Goal: Check status: Check status

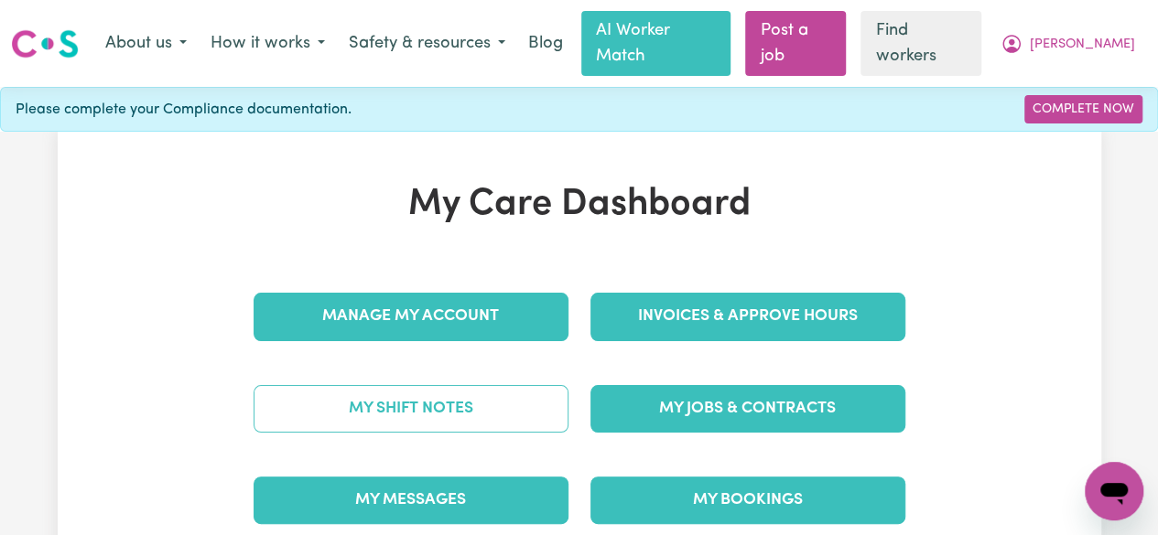
click at [449, 385] on link "My Shift Notes" at bounding box center [411, 409] width 315 height 48
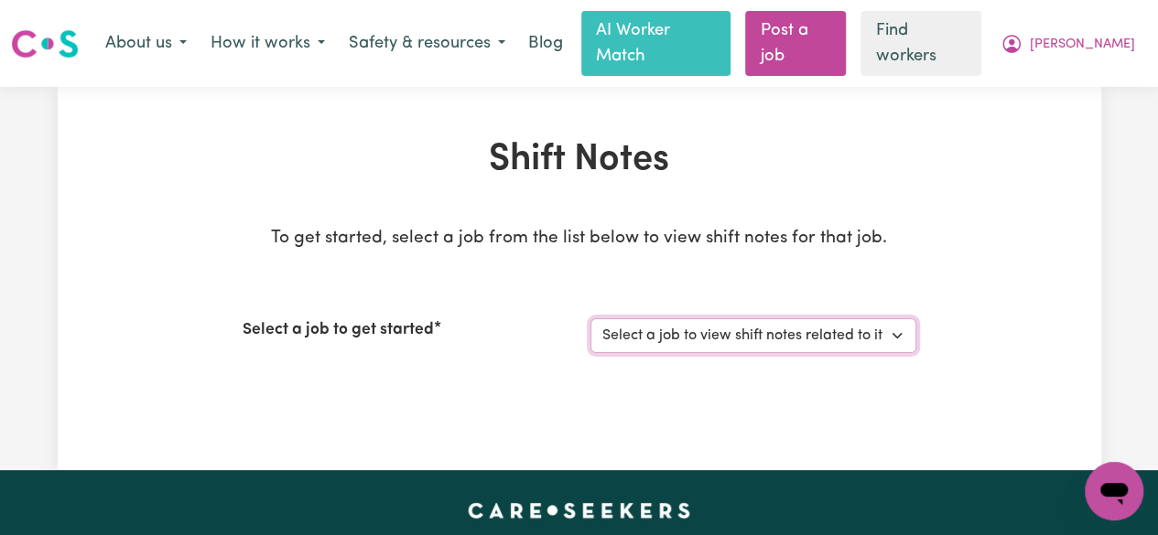
click at [877, 319] on select "Select a job to view shift notes related to it... Support Worker Needed For Soc…" at bounding box center [753, 336] width 326 height 35
select select "11684"
click at [590, 319] on select "Select a job to view shift notes related to it... Support Worker Needed For Soc…" at bounding box center [753, 336] width 326 height 35
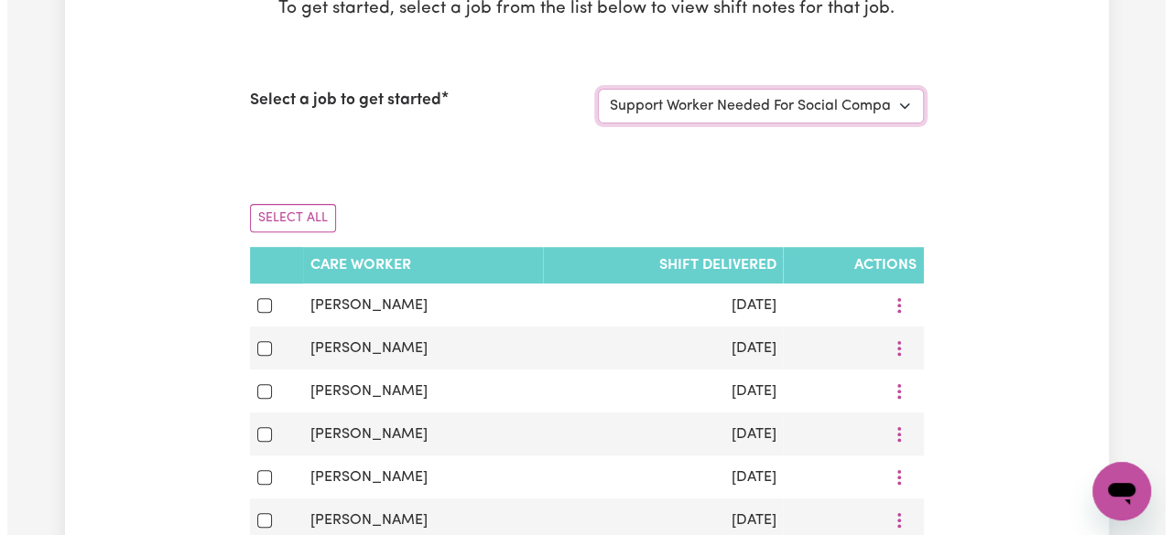
scroll to position [257, 0]
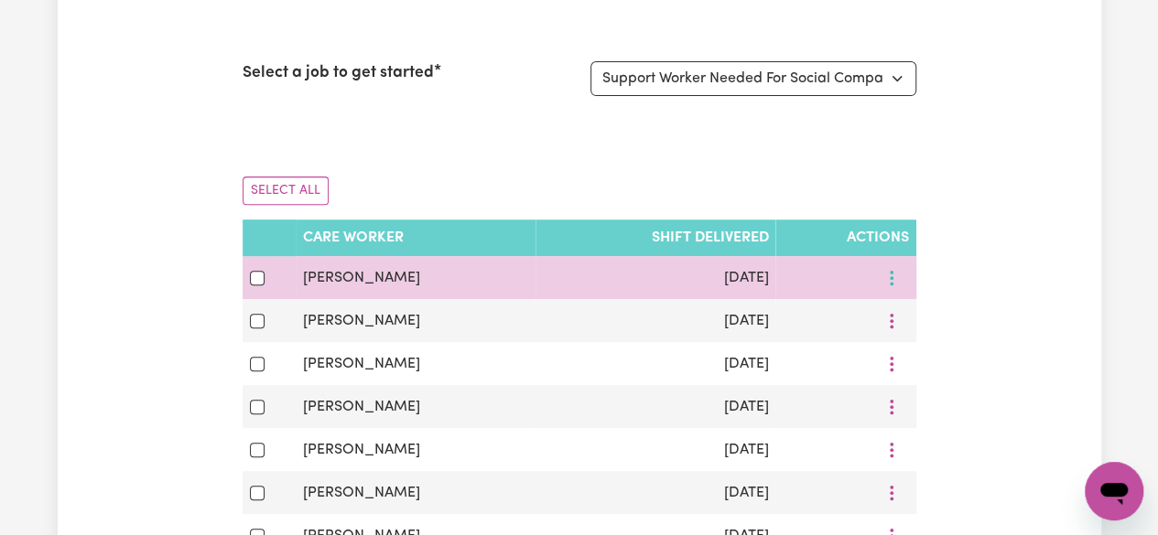
click at [892, 276] on circle "More options" at bounding box center [892, 278] width 4 height 4
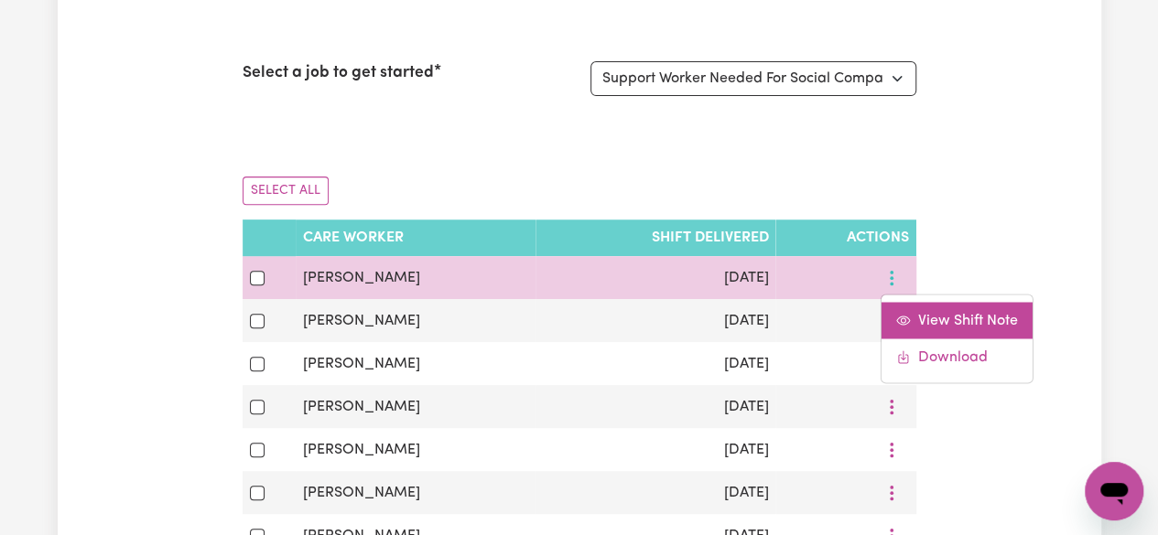
click at [918, 313] on span "View Shift Note" at bounding box center [968, 320] width 100 height 15
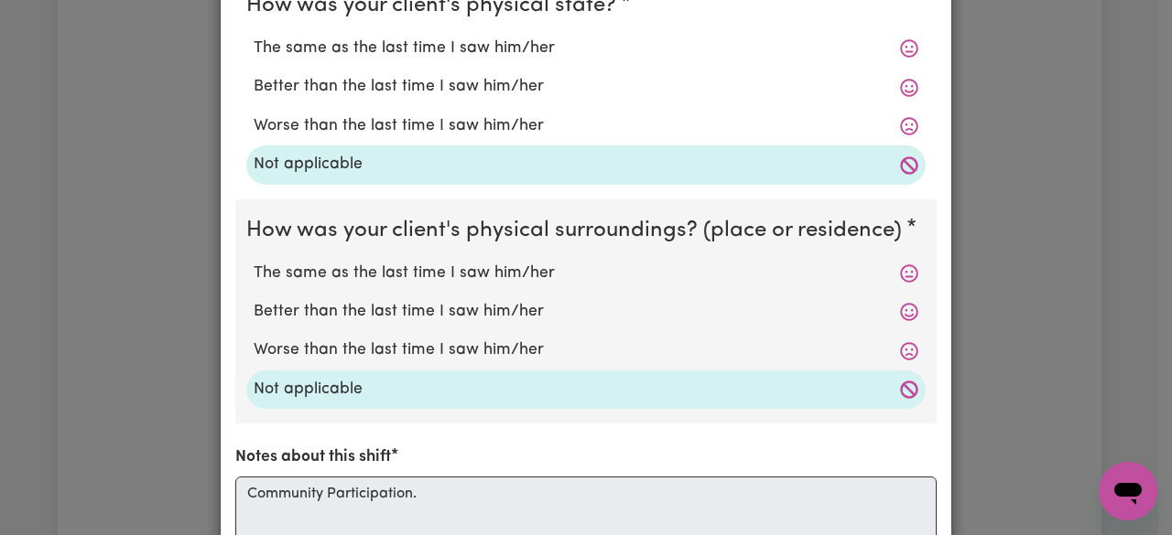
scroll to position [0, 0]
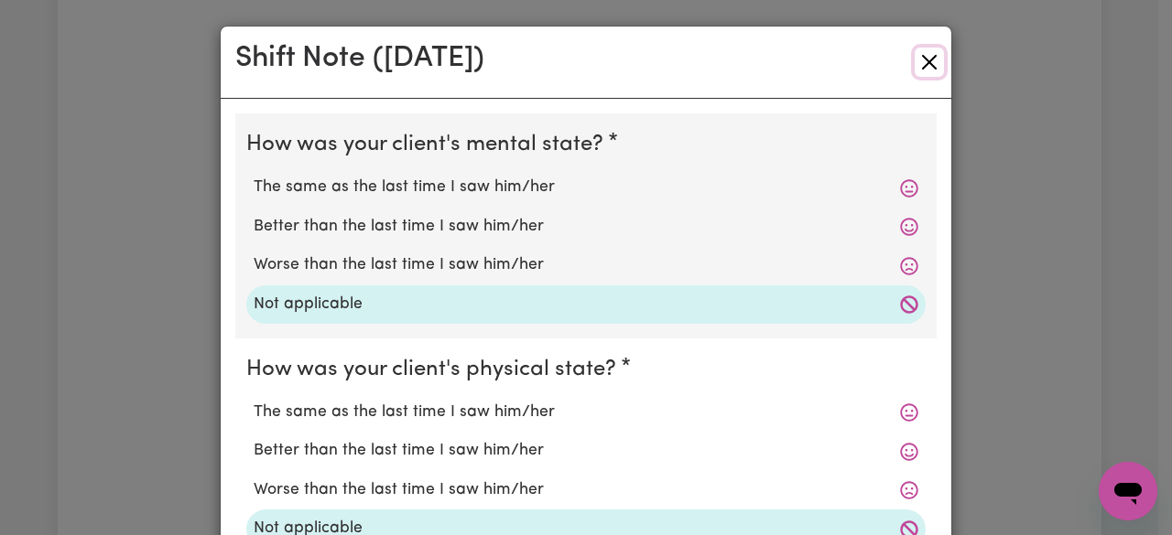
click at [932, 59] on button "Close" at bounding box center [928, 62] width 29 height 29
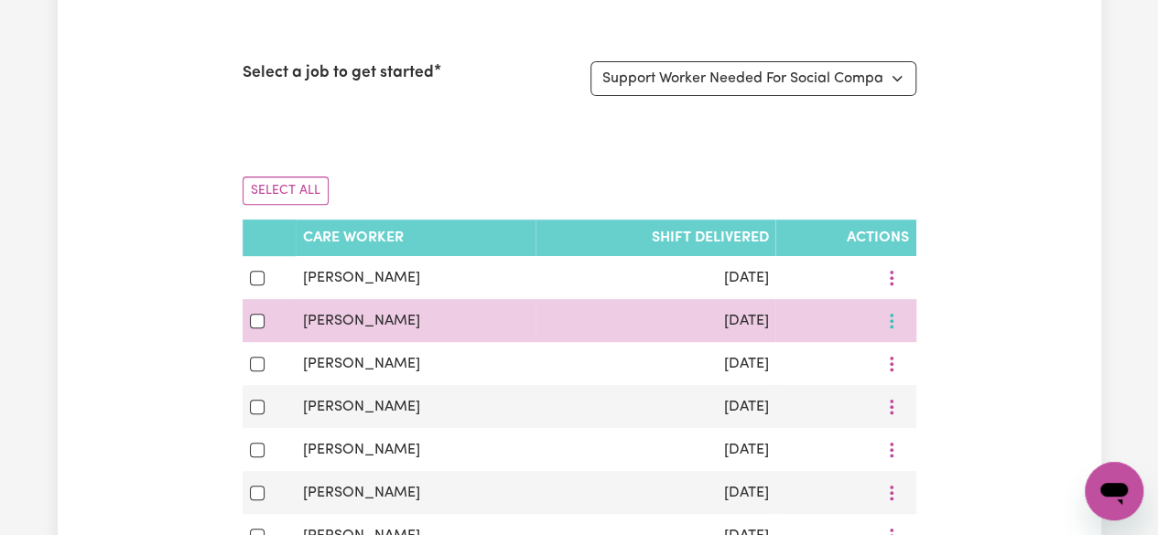
click at [889, 307] on button "More options" at bounding box center [891, 321] width 35 height 28
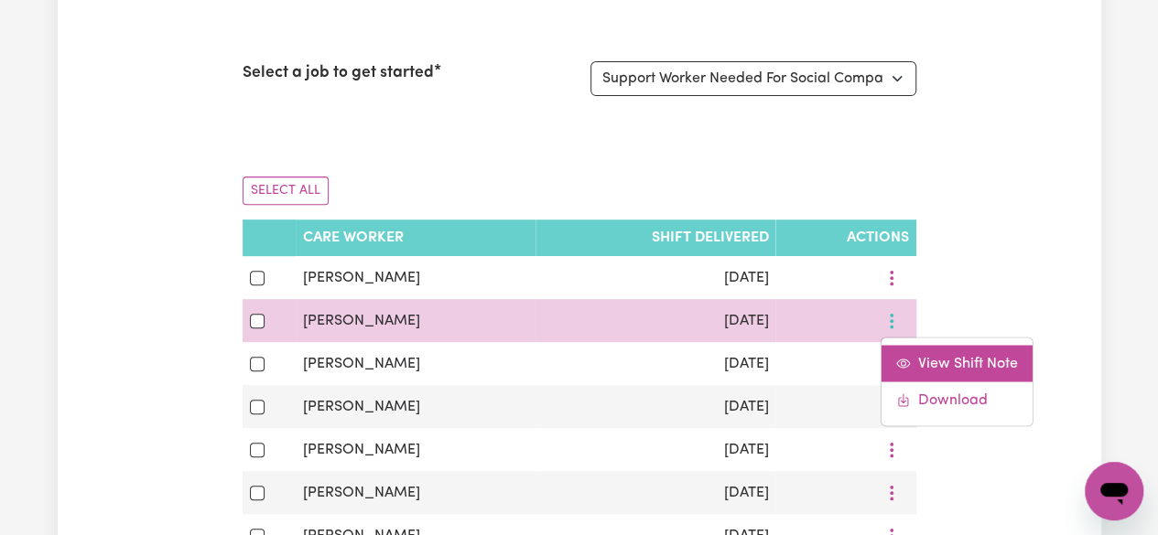
click at [920, 356] on span "View Shift Note" at bounding box center [968, 363] width 100 height 15
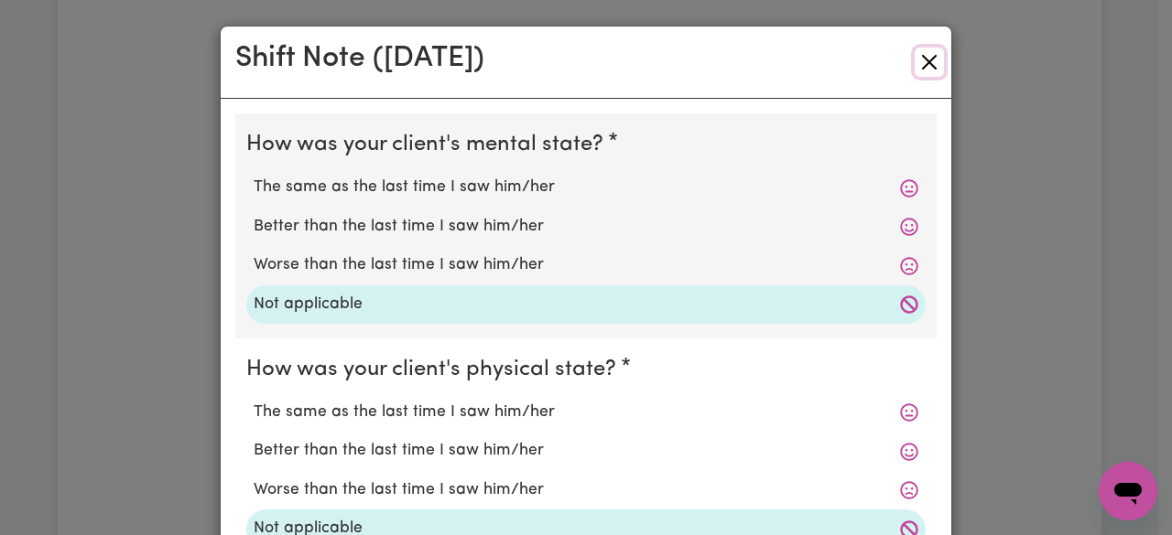
click at [918, 59] on button "Close" at bounding box center [928, 62] width 29 height 29
